Goal: Task Accomplishment & Management: Manage account settings

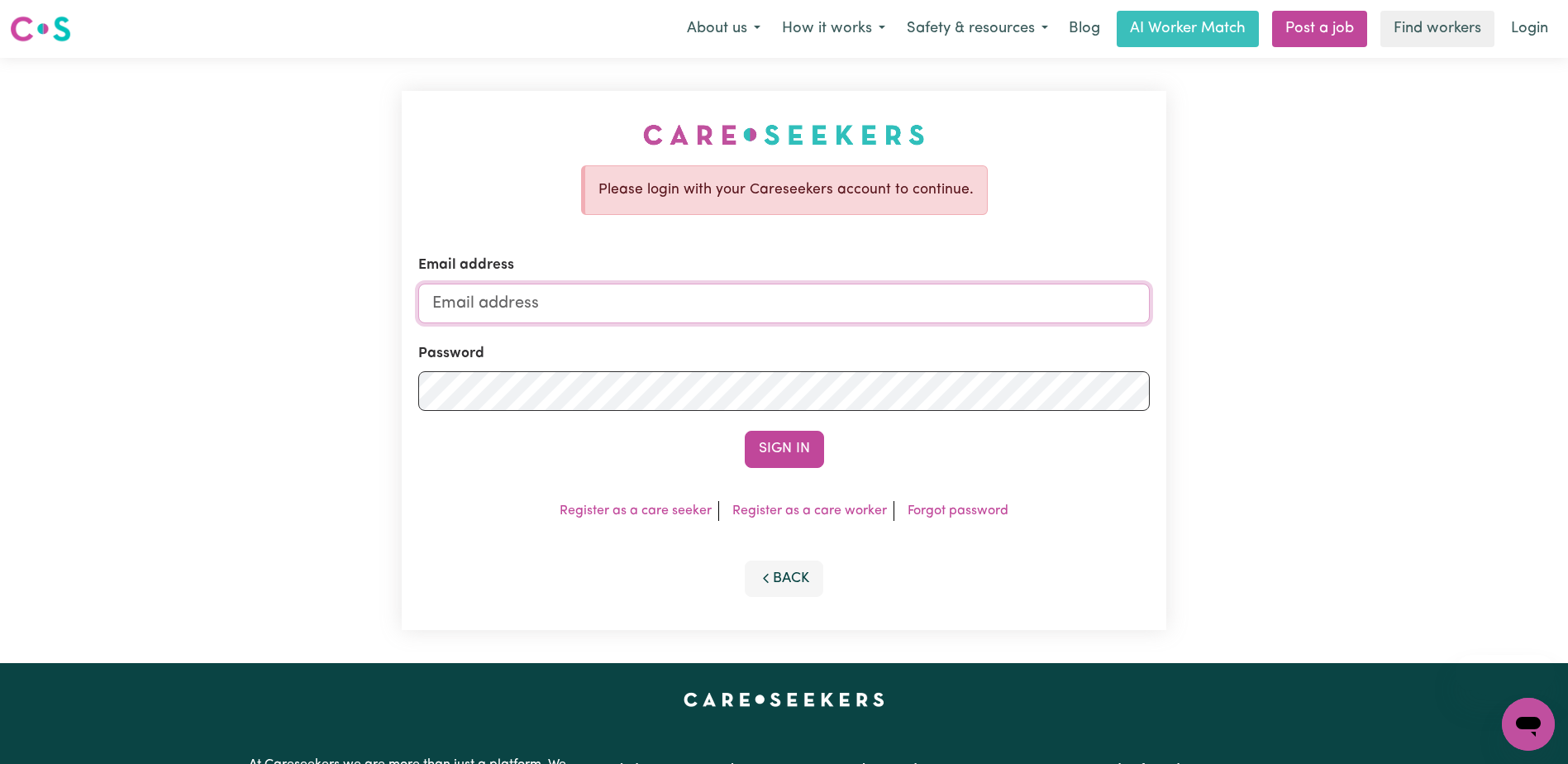
drag, startPoint x: 0, startPoint y: 0, endPoint x: 617, endPoint y: 318, distance: 694.1
click at [617, 318] on input "Email address" at bounding box center [784, 303] width 731 height 40
type input "[EMAIL_ADDRESS][DOMAIN_NAME]"
click at [744, 431] on button "Sign In" at bounding box center [784, 448] width 79 height 36
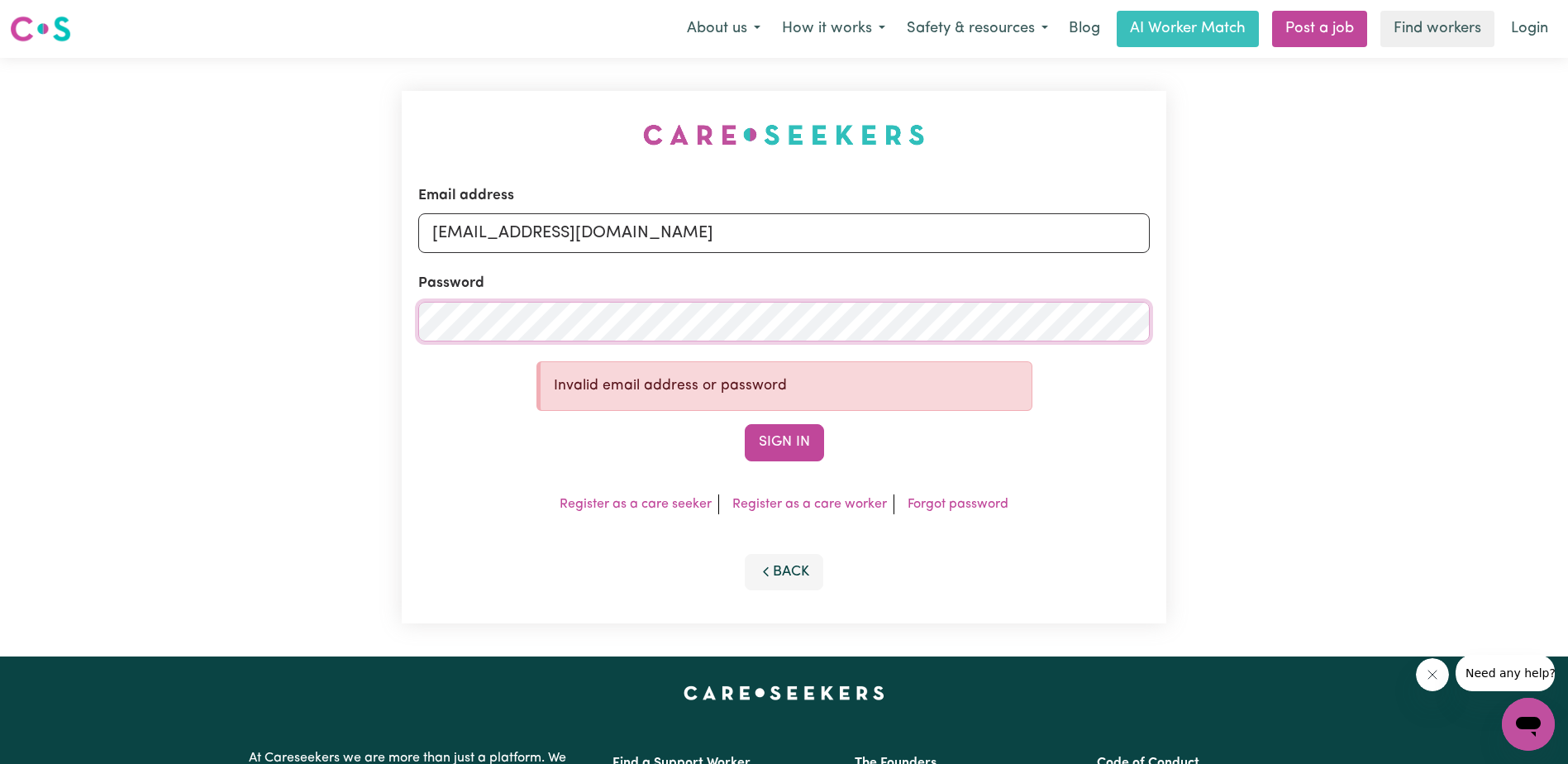
click at [744, 424] on button "Sign In" at bounding box center [784, 441] width 79 height 36
click at [940, 511] on link "Forgot password" at bounding box center [958, 504] width 101 height 13
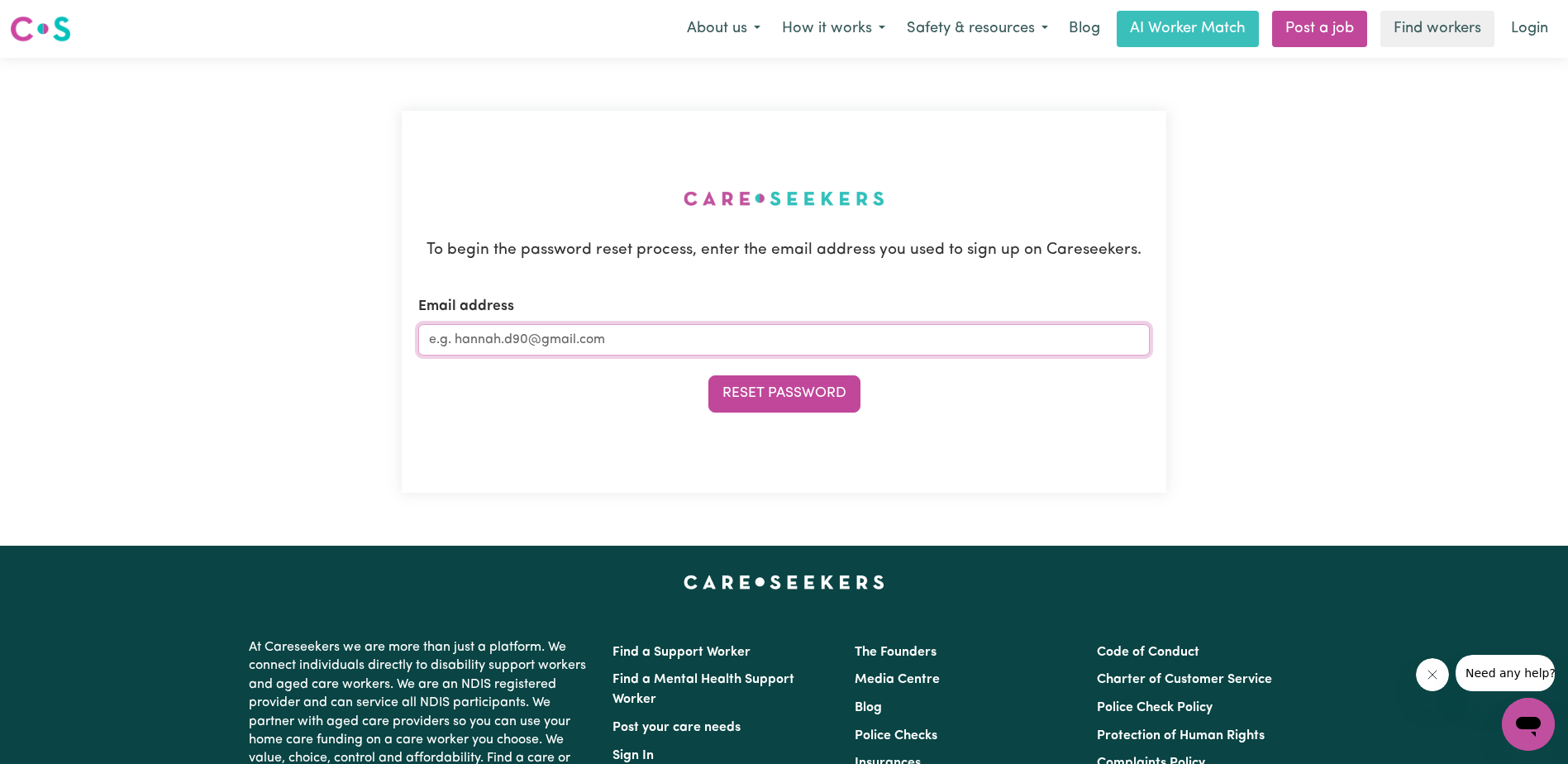
click at [631, 345] on input "Email address" at bounding box center [784, 340] width 731 height 32
type input "[EMAIL_ADDRESS][DOMAIN_NAME]"
click at [708, 375] on button "Reset Password" at bounding box center [784, 393] width 152 height 36
